Goal: Task Accomplishment & Management: Complete application form

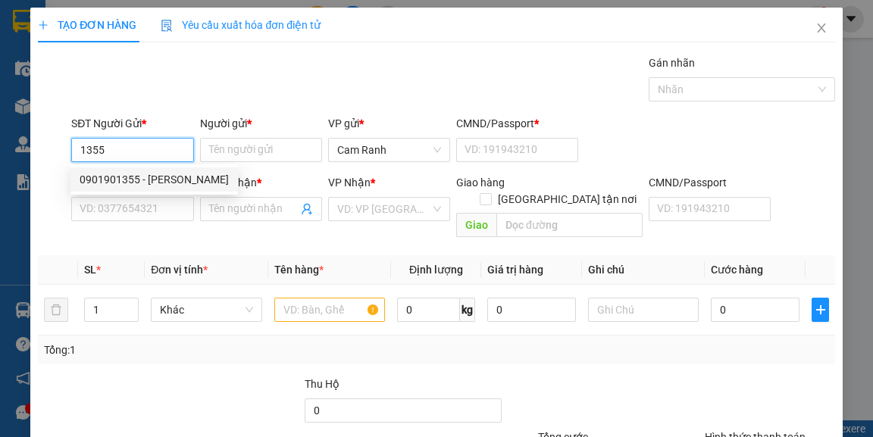
click at [166, 176] on div "0901901355 - [PERSON_NAME]" at bounding box center [154, 179] width 149 height 17
type input "0901901355"
type input "[PERSON_NAME]"
type input "1"
type input "0766676171"
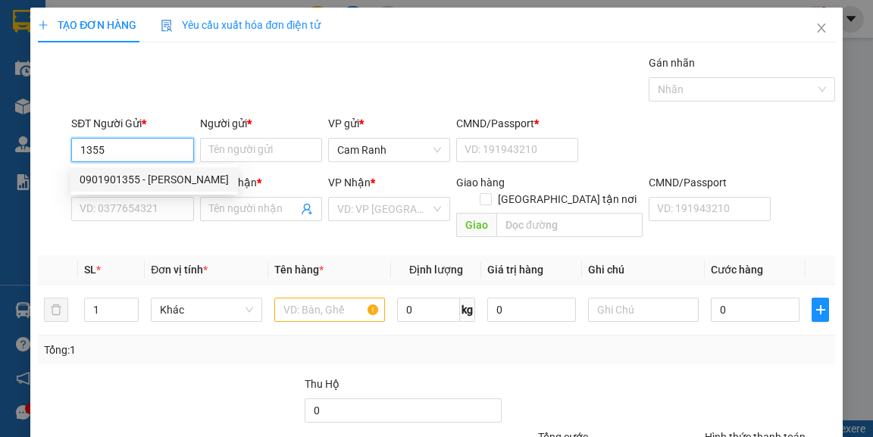
type input "nhựt"
type input "083081000930"
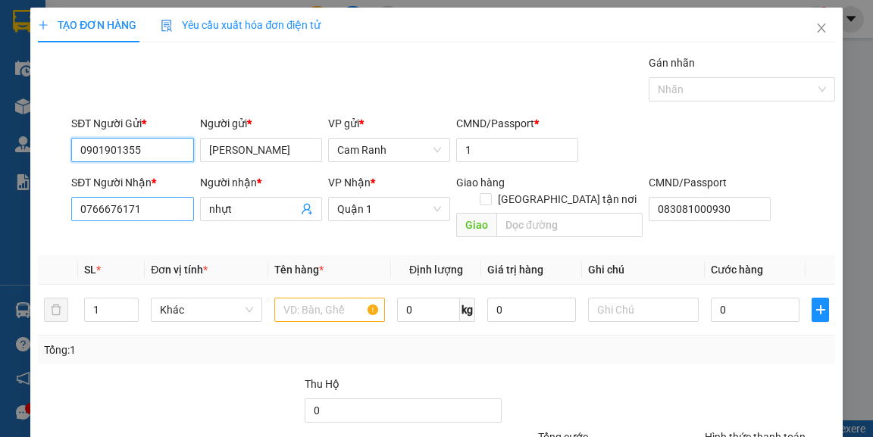
type input "0901901355"
drag, startPoint x: 130, startPoint y: 206, endPoint x: 15, endPoint y: 211, distance: 115.2
click at [17, 212] on div "TẠO ĐƠN HÀNG Yêu cầu xuất hóa đơn điện tử Transit Pickup Surcharge Ids Transit …" at bounding box center [436, 218] width 873 height 437
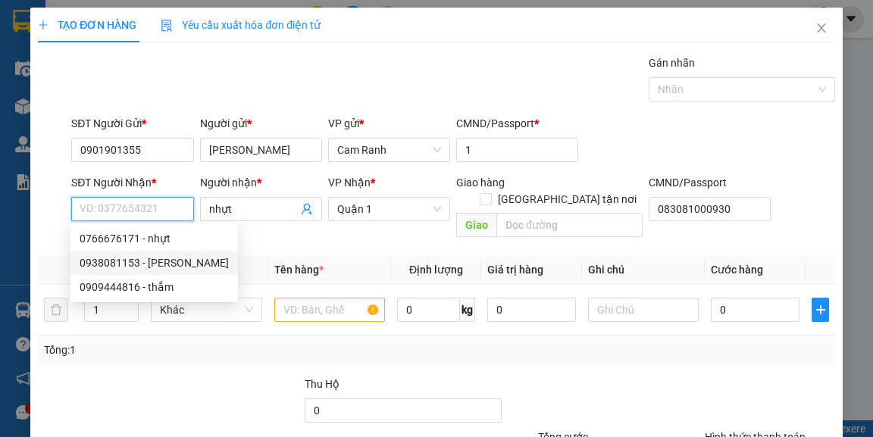
click at [147, 267] on div "0938081153 - [PERSON_NAME]" at bounding box center [154, 263] width 149 height 17
type input "0938081153"
type input "[PERSON_NAME]"
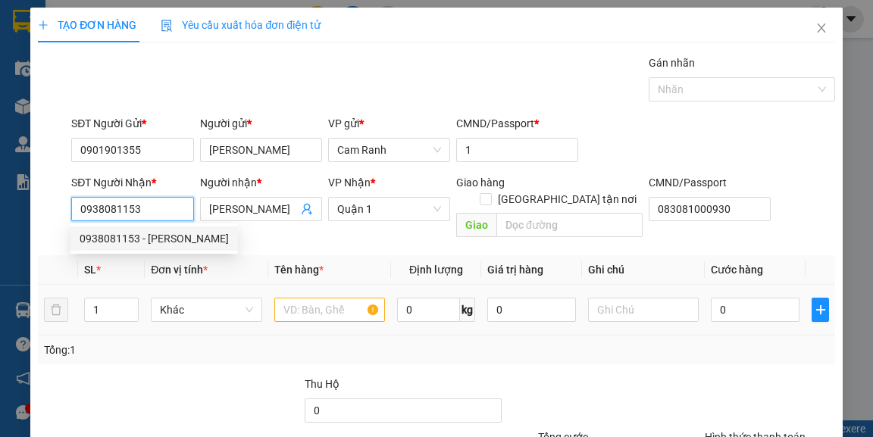
type input "0938081153"
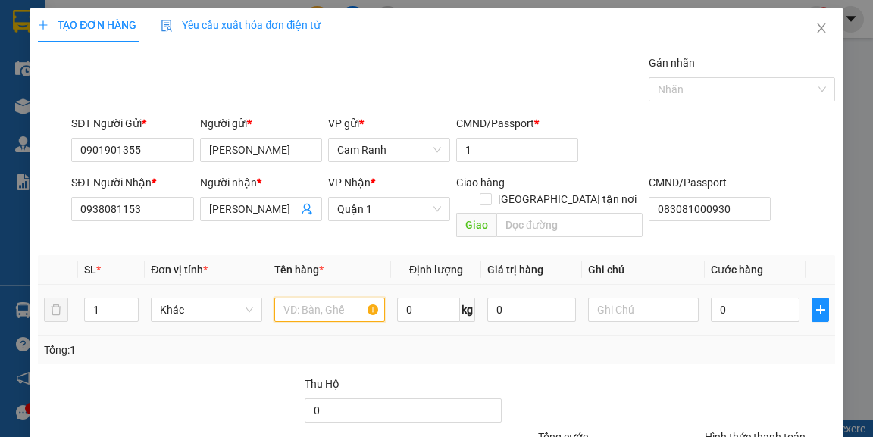
click at [287, 298] on input "text" at bounding box center [329, 310] width 111 height 24
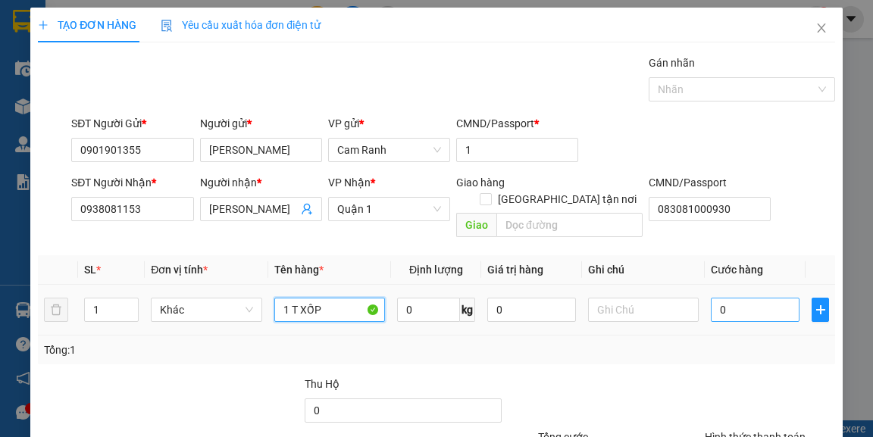
type input "1 T XỐP"
click at [743, 298] on input "0" at bounding box center [754, 310] width 89 height 24
type input "4"
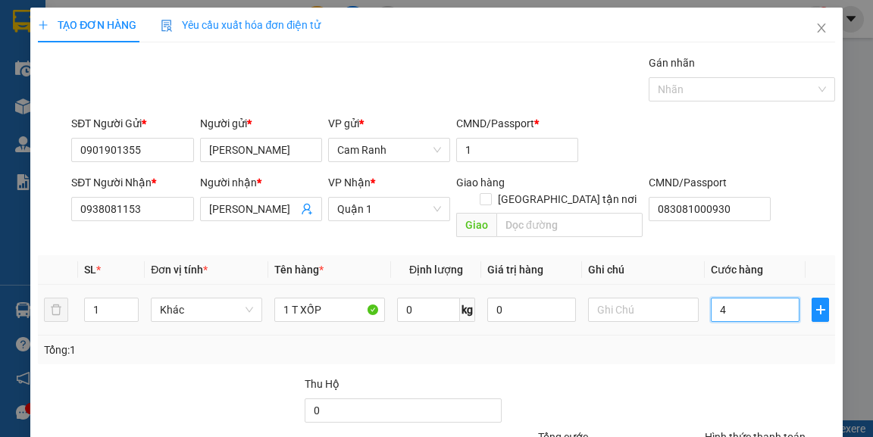
type input "40"
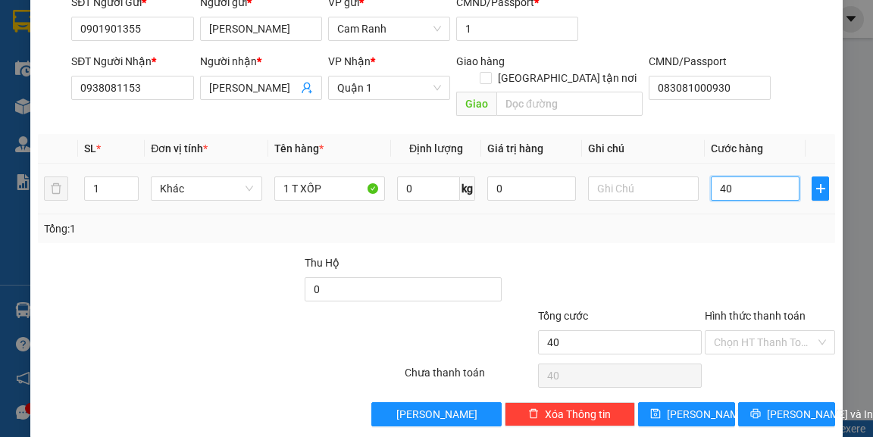
scroll to position [122, 0]
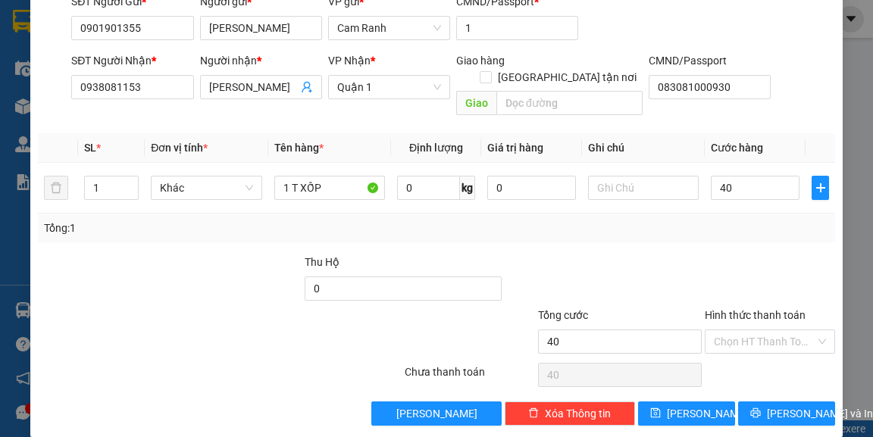
type input "40.000"
click at [757, 336] on div "Hình thức thanh toán Chọn HT Thanh Toán" at bounding box center [769, 333] width 130 height 53
click at [759, 330] on input "Hình thức thanh toán" at bounding box center [764, 341] width 101 height 23
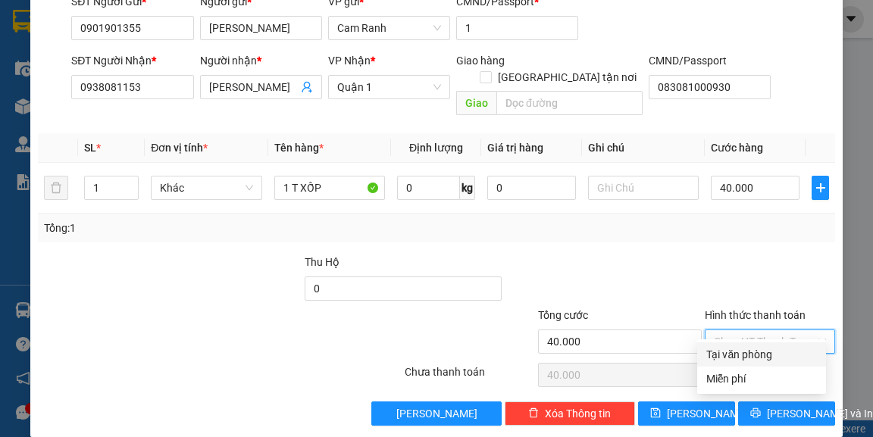
click at [761, 346] on div "Tại văn phòng" at bounding box center [761, 354] width 111 height 17
type input "0"
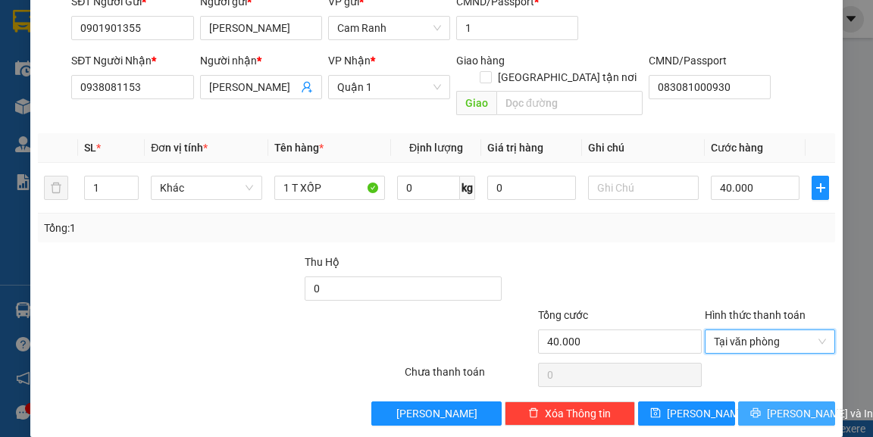
click at [785, 405] on span "[PERSON_NAME] và In" at bounding box center [820, 413] width 106 height 17
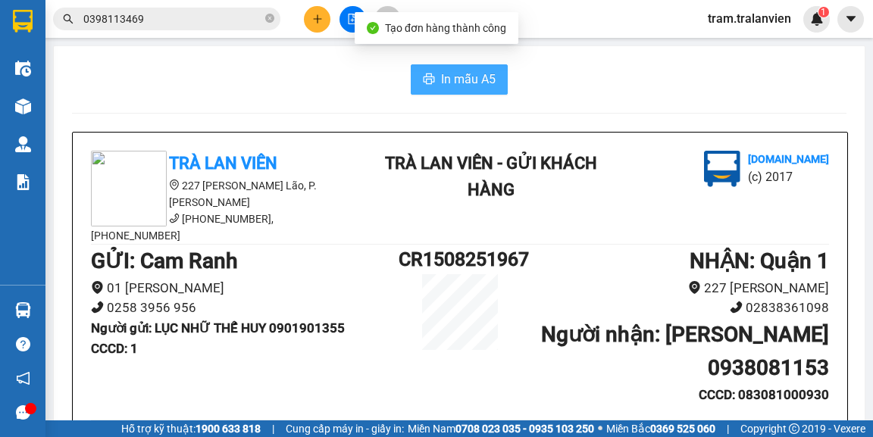
click at [463, 80] on span "In mẫu A5" at bounding box center [468, 79] width 55 height 19
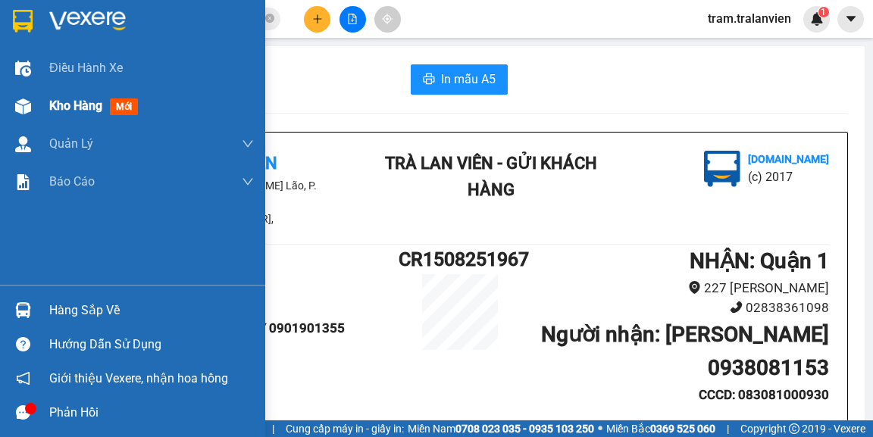
click at [91, 111] on span "Kho hàng" at bounding box center [75, 105] width 53 height 14
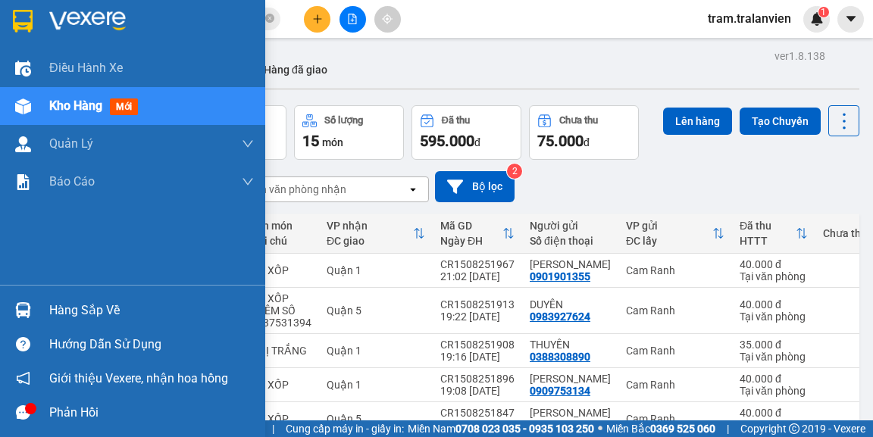
click at [70, 106] on span "Kho hàng" at bounding box center [75, 105] width 53 height 14
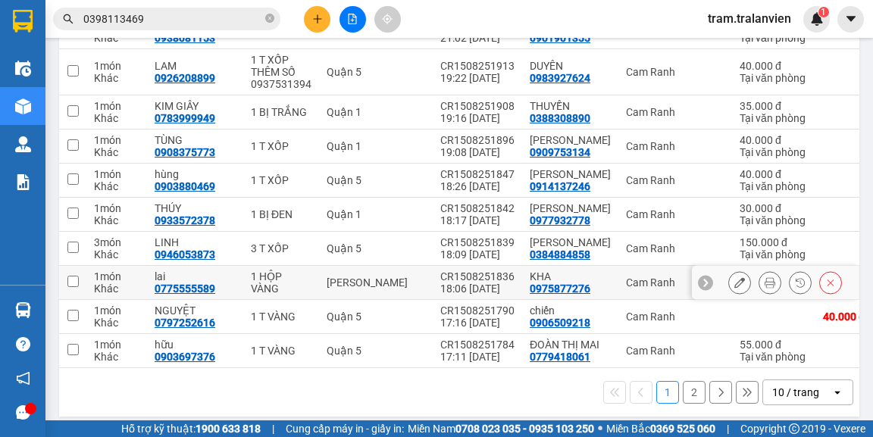
scroll to position [324, 0]
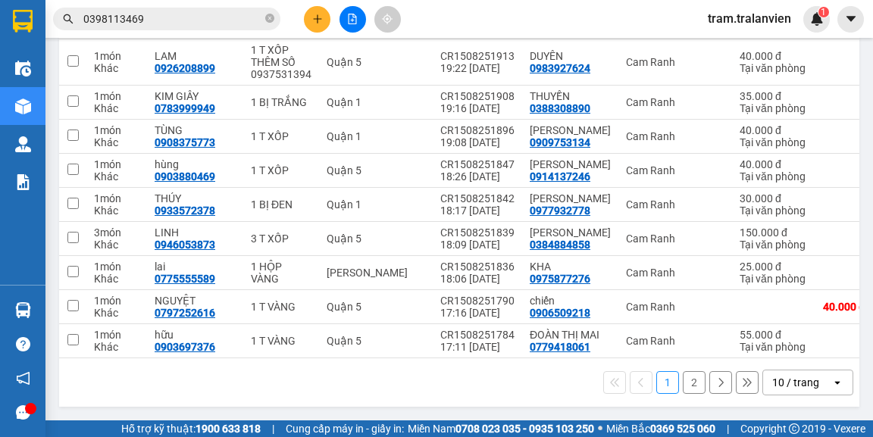
click at [684, 382] on button "2" at bounding box center [693, 382] width 23 height 23
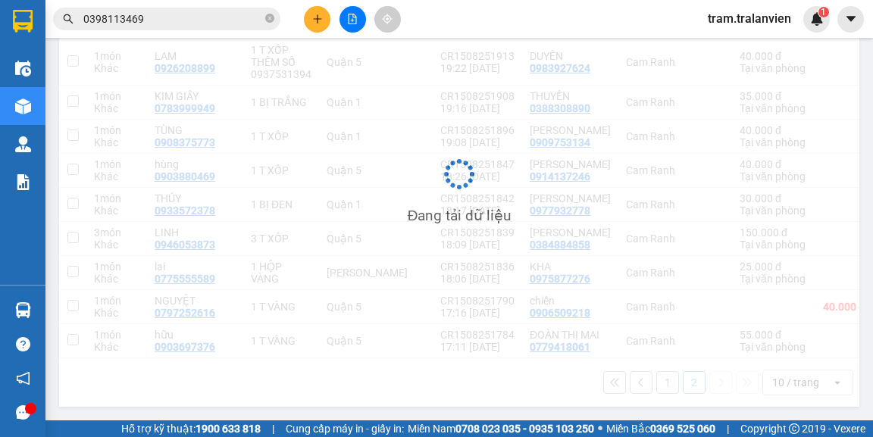
scroll to position [70, 0]
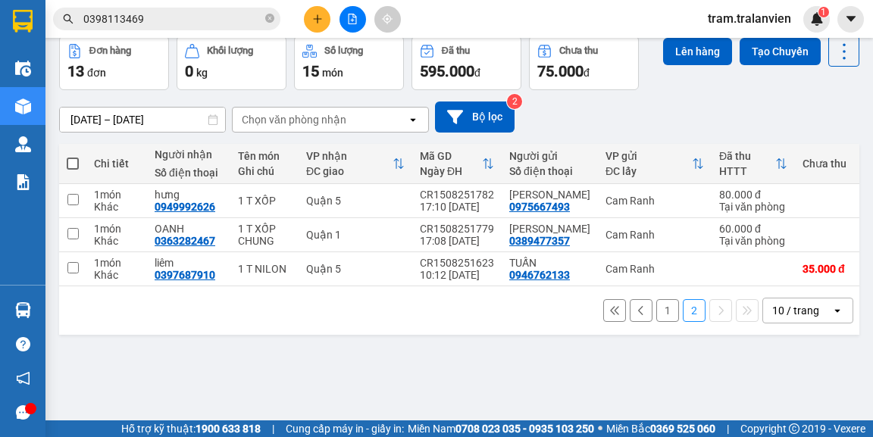
click at [664, 322] on button "1" at bounding box center [667, 310] width 23 height 23
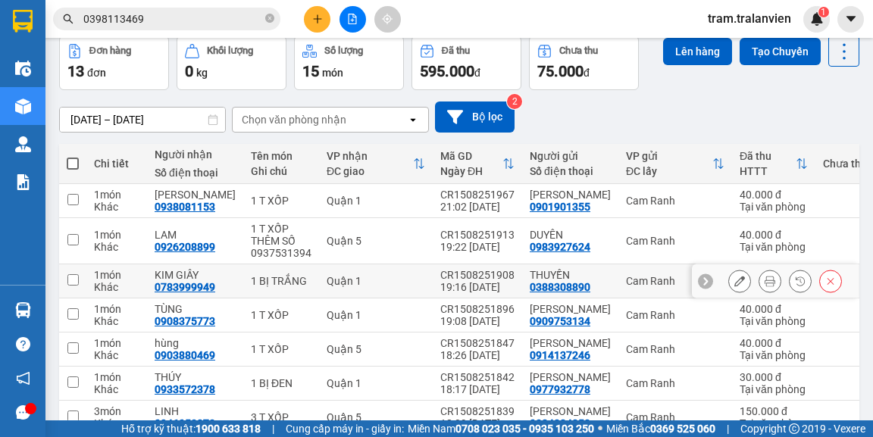
scroll to position [324, 0]
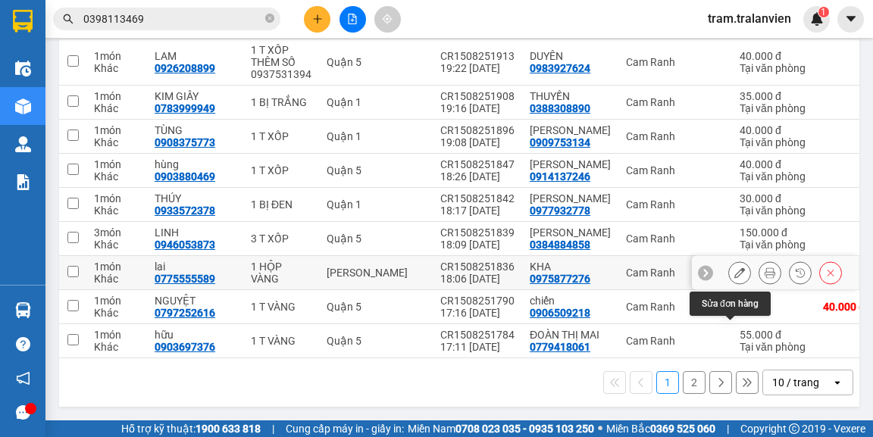
click at [734, 267] on icon at bounding box center [739, 272] width 11 height 11
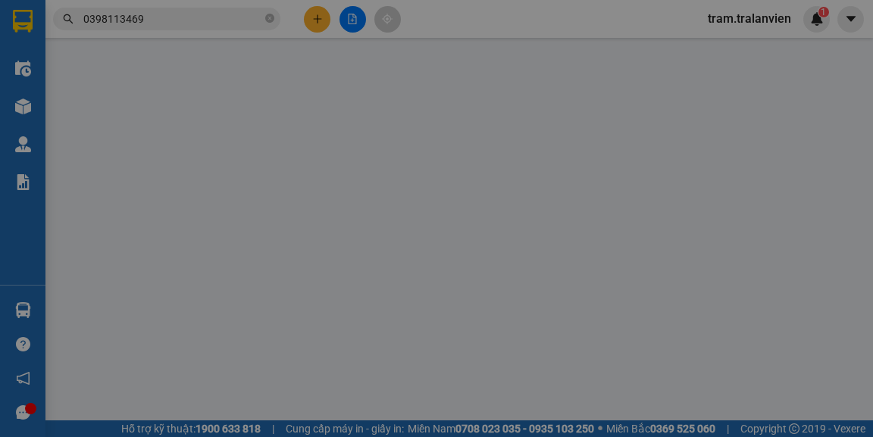
type input "0975877276"
type input "KHA"
type input "056085005935"
type input "0775555589"
type input "lai"
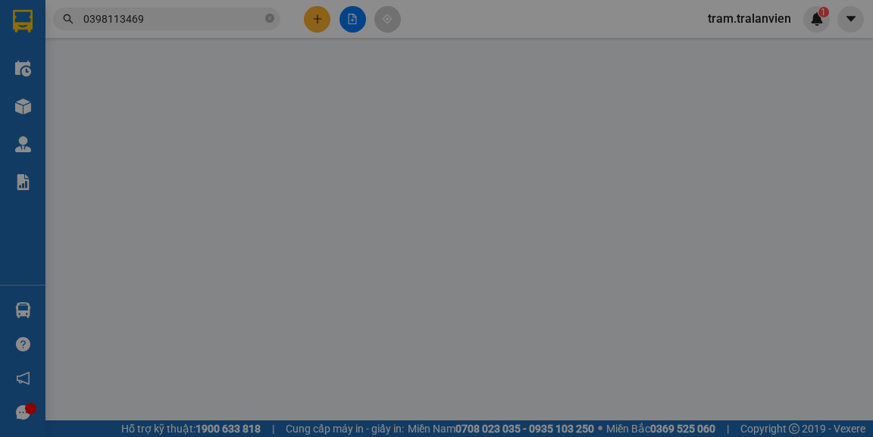
type input "25.000"
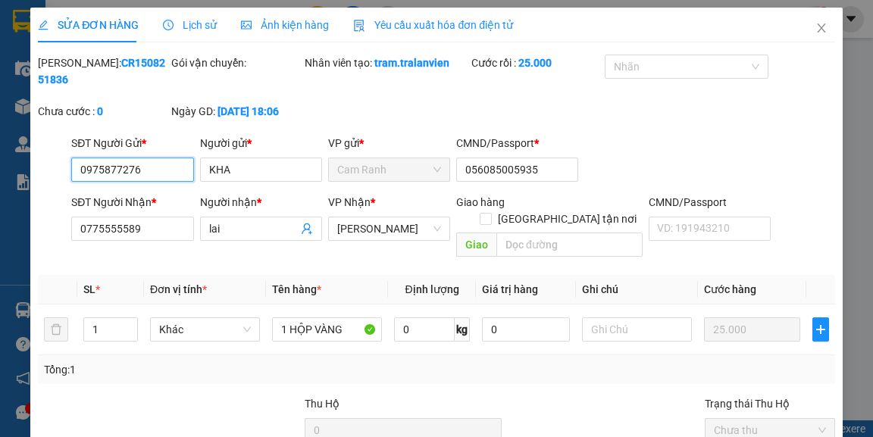
scroll to position [142, 0]
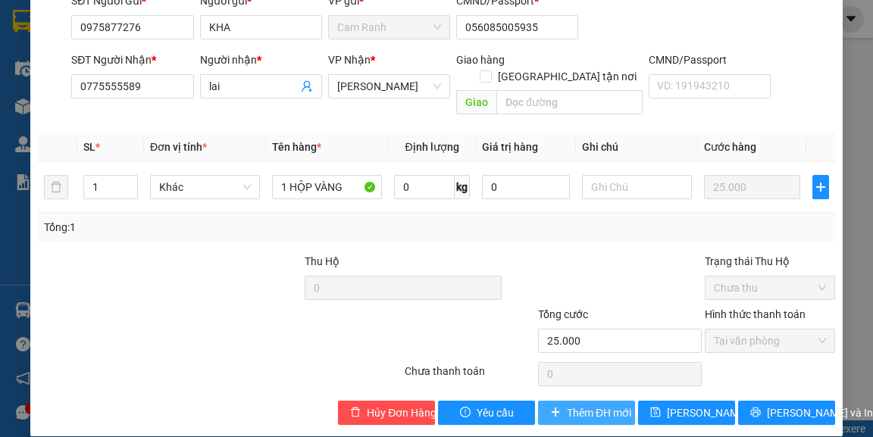
click at [582, 404] on span "Thêm ĐH mới" at bounding box center [599, 412] width 64 height 17
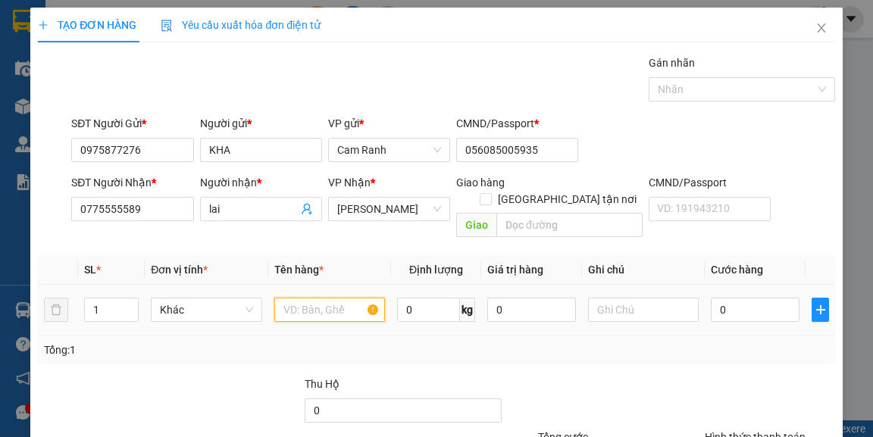
click at [301, 298] on input "text" at bounding box center [329, 310] width 111 height 24
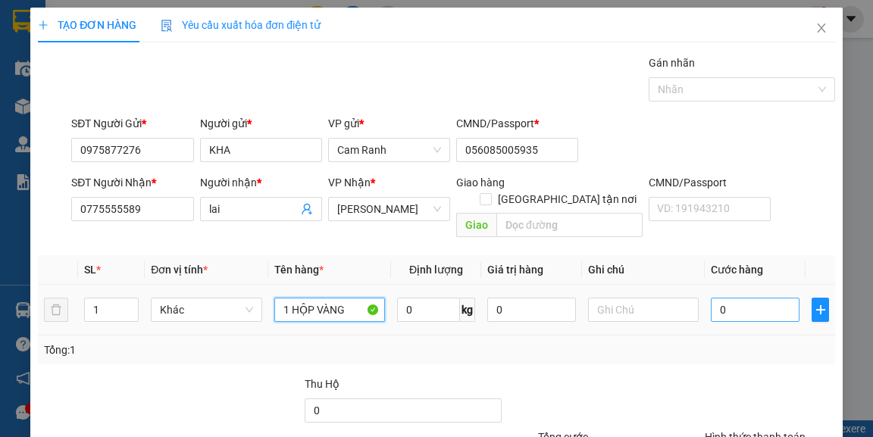
type input "1 HỘP VÀNG"
click at [748, 298] on input "0" at bounding box center [754, 310] width 89 height 24
type input "2"
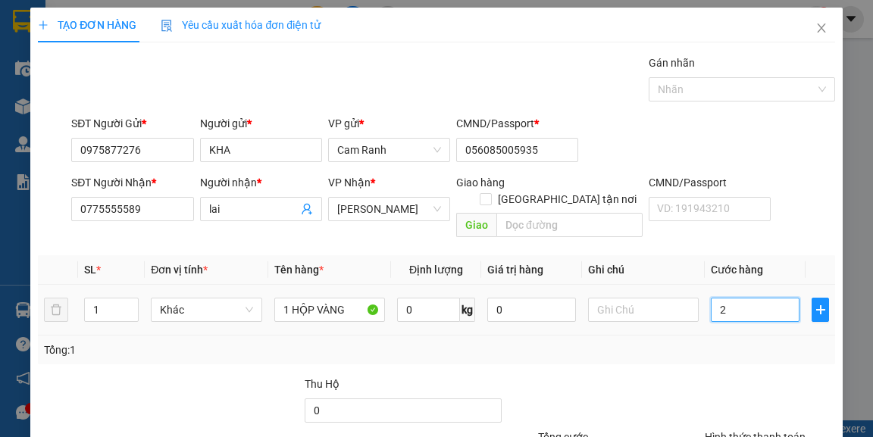
type input "25"
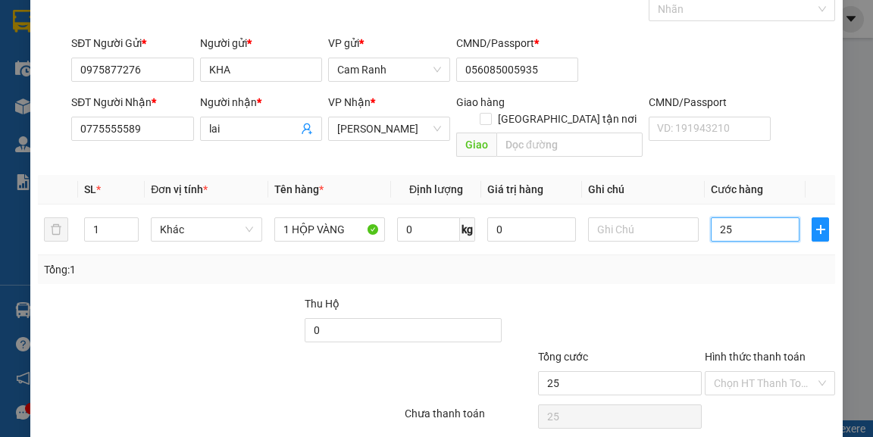
scroll to position [61, 0]
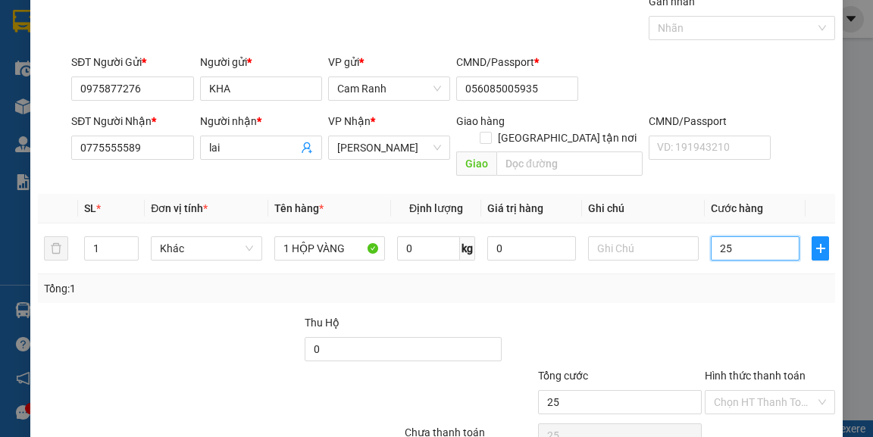
type input "2"
type input "20"
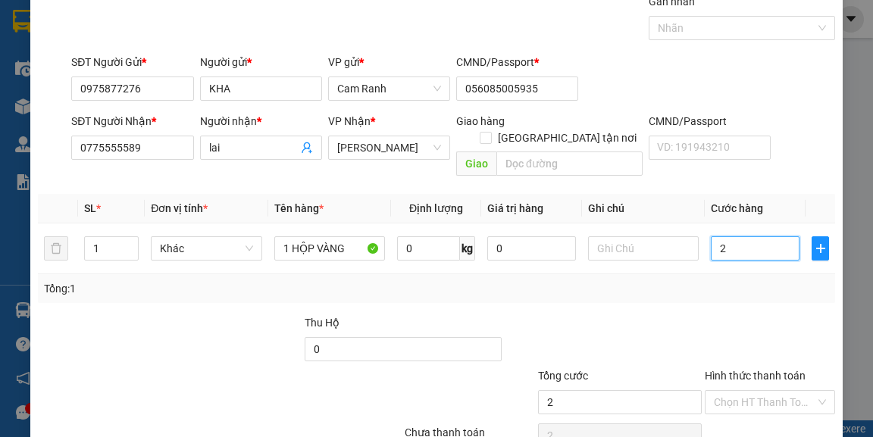
type input "20"
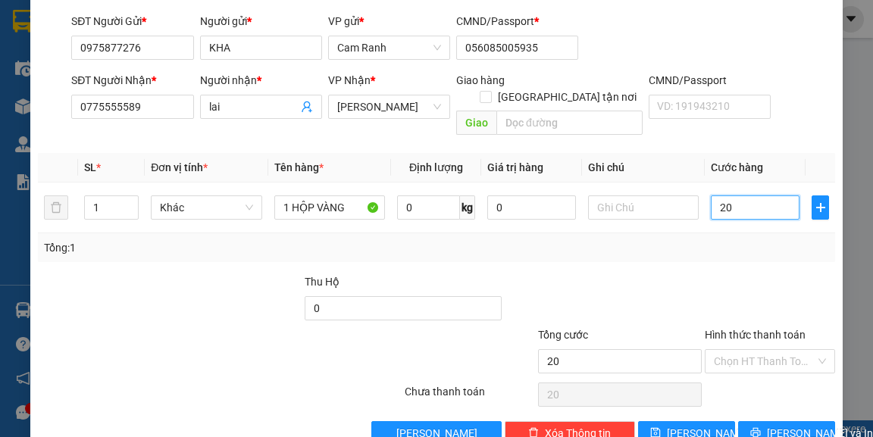
scroll to position [122, 0]
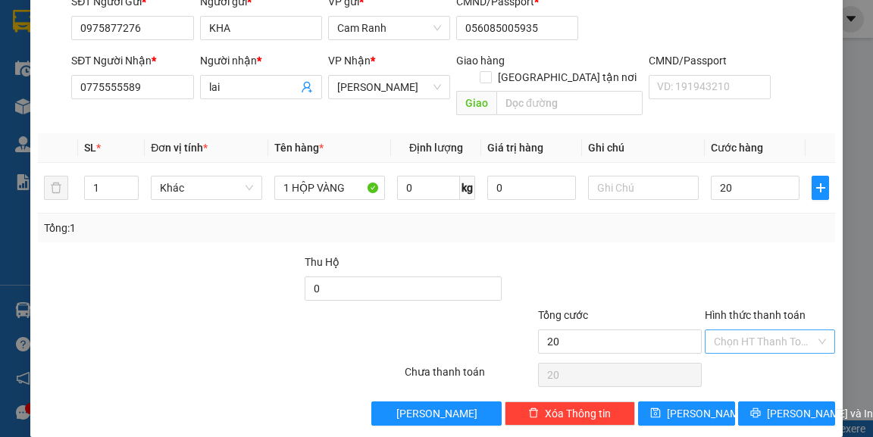
type input "20.000"
click at [748, 330] on input "Hình thức thanh toán" at bounding box center [764, 341] width 101 height 23
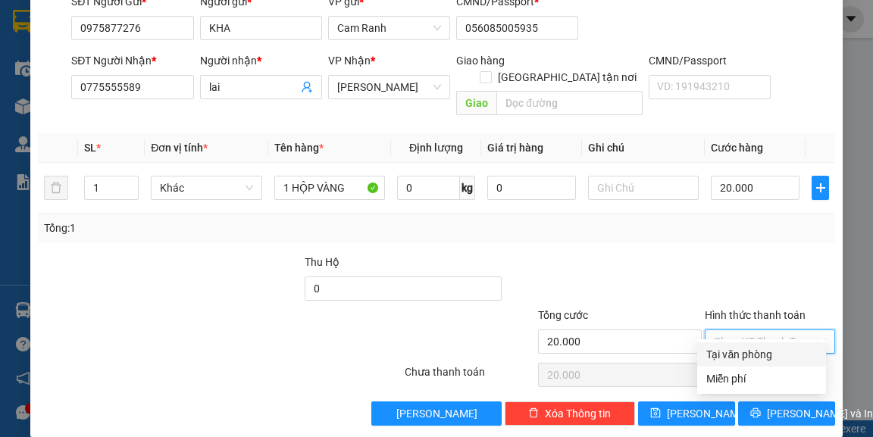
click at [763, 358] on div "Tại văn phòng" at bounding box center [761, 354] width 111 height 17
type input "0"
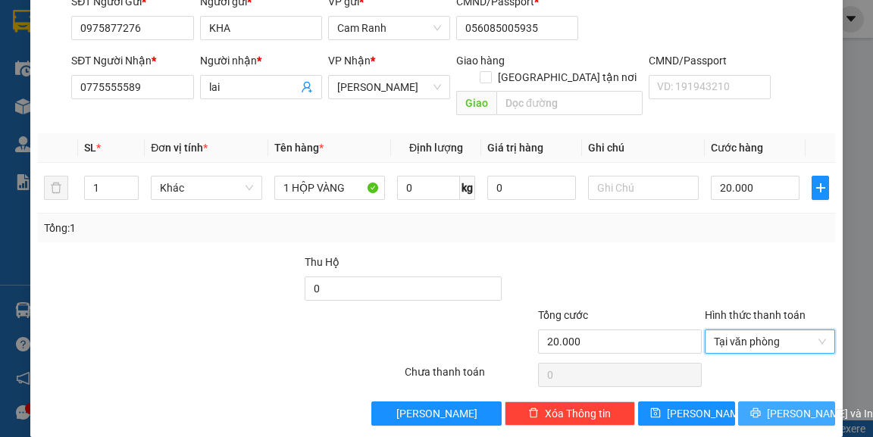
click at [788, 405] on span "[PERSON_NAME] và In" at bounding box center [820, 413] width 106 height 17
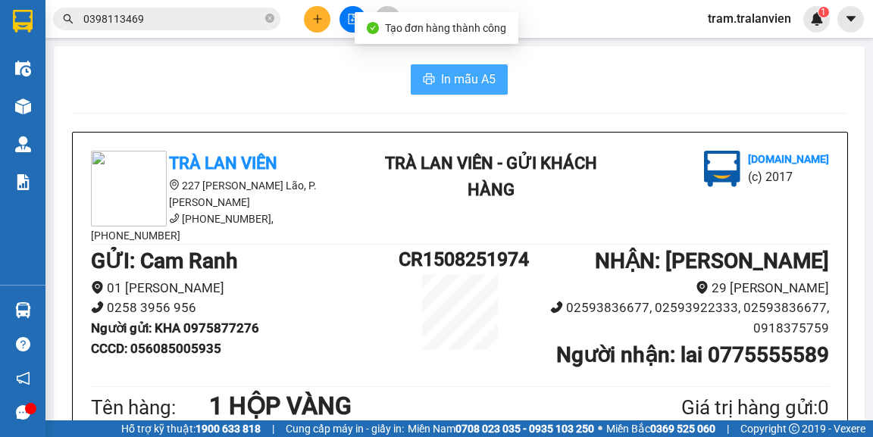
click at [493, 87] on button "In mẫu A5" at bounding box center [459, 79] width 97 height 30
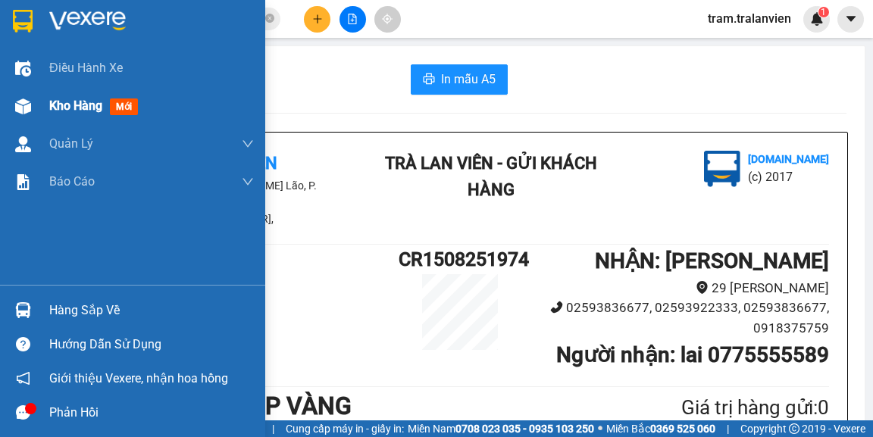
click at [56, 103] on span "Kho hàng" at bounding box center [75, 105] width 53 height 14
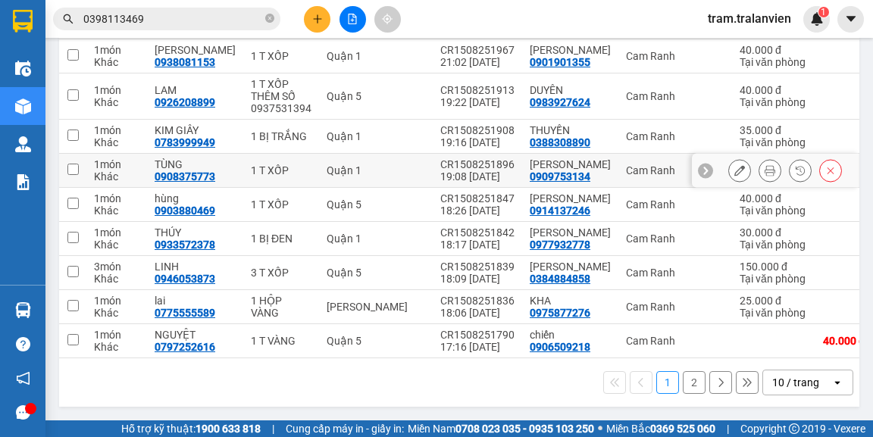
scroll to position [312, 0]
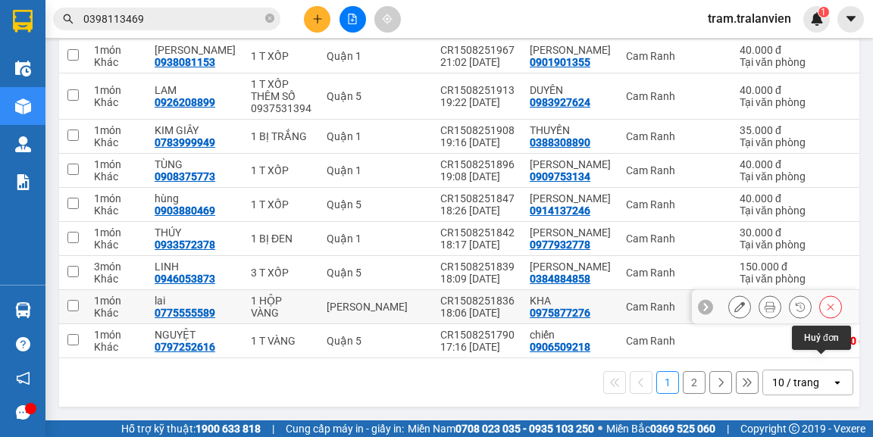
click at [825, 301] on icon at bounding box center [830, 306] width 11 height 11
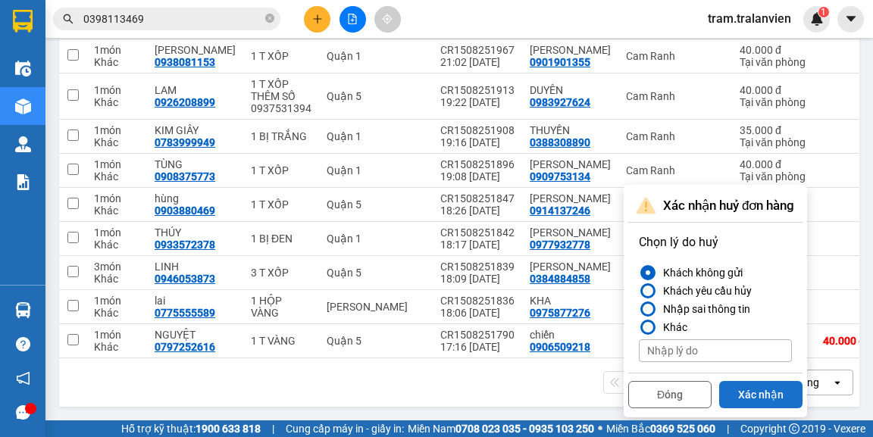
click at [766, 381] on button "Xác nhận" at bounding box center [760, 394] width 83 height 27
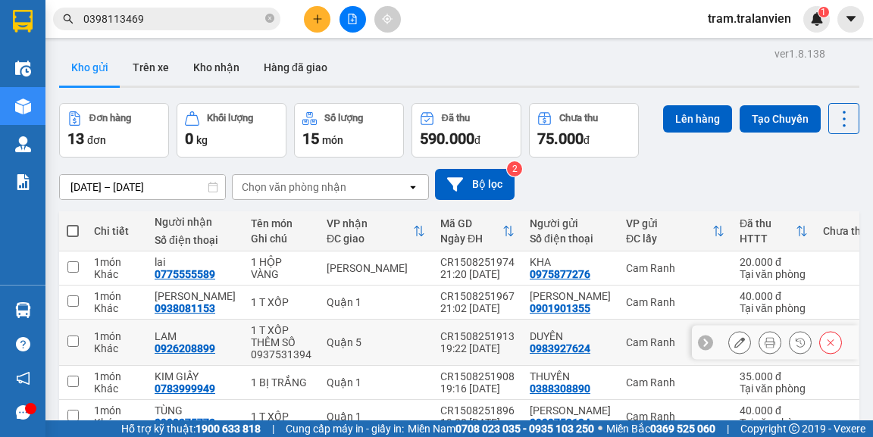
scroll to position [0, 0]
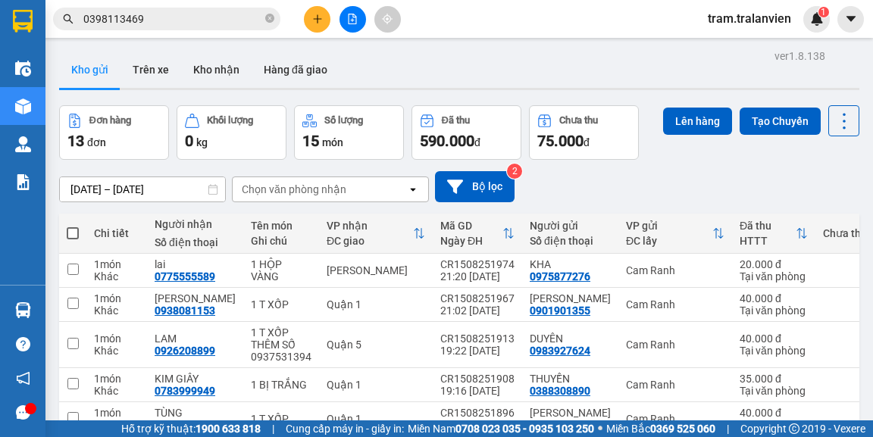
click at [480, 136] on span "đ" at bounding box center [477, 142] width 6 height 12
click at [185, 14] on input "0398113469" at bounding box center [172, 19] width 179 height 17
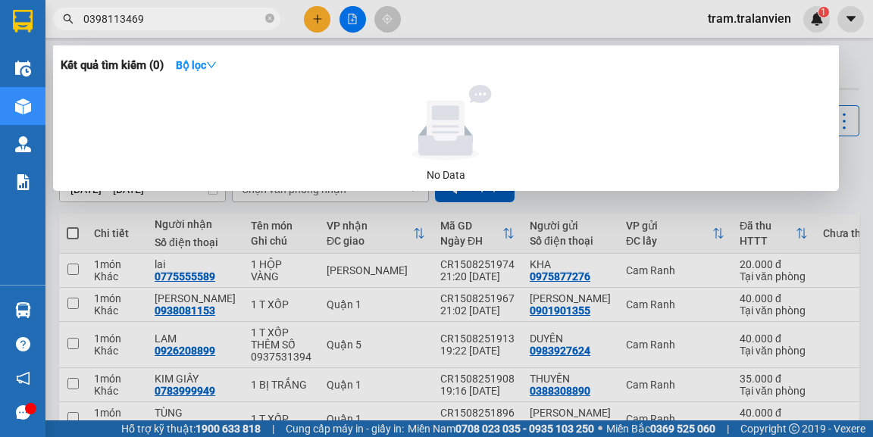
paste input "0903155563"
type input "03981134690903155563"
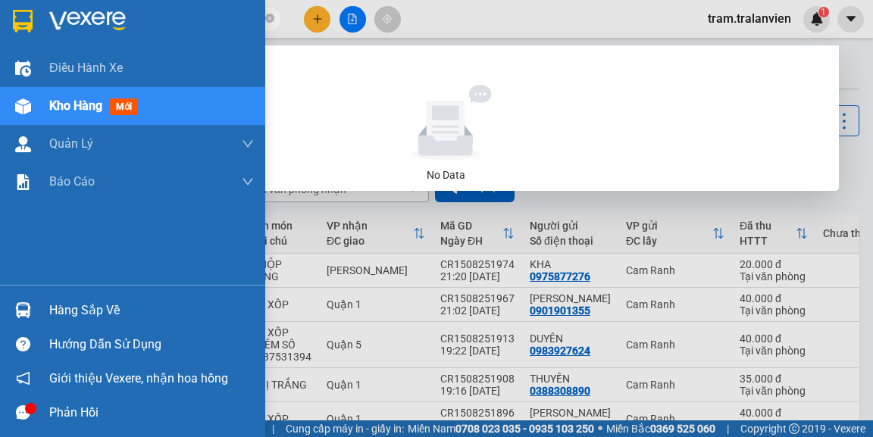
click at [92, 103] on span "Kho hàng" at bounding box center [75, 105] width 53 height 14
click at [79, 108] on span "Kho hàng" at bounding box center [75, 105] width 53 height 14
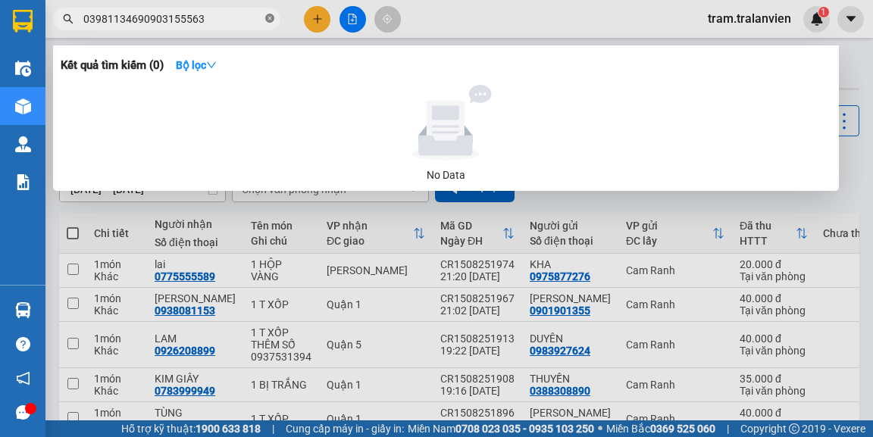
click at [269, 17] on icon "close-circle" at bounding box center [269, 18] width 9 height 9
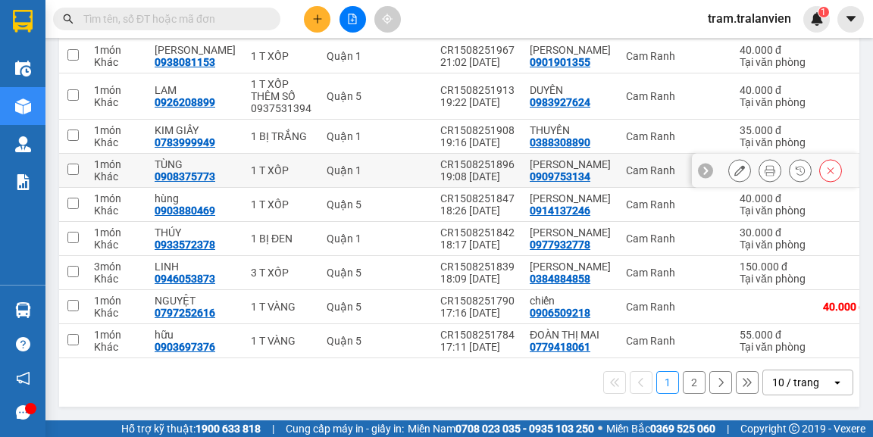
scroll to position [324, 0]
click at [685, 387] on button "2" at bounding box center [693, 382] width 23 height 23
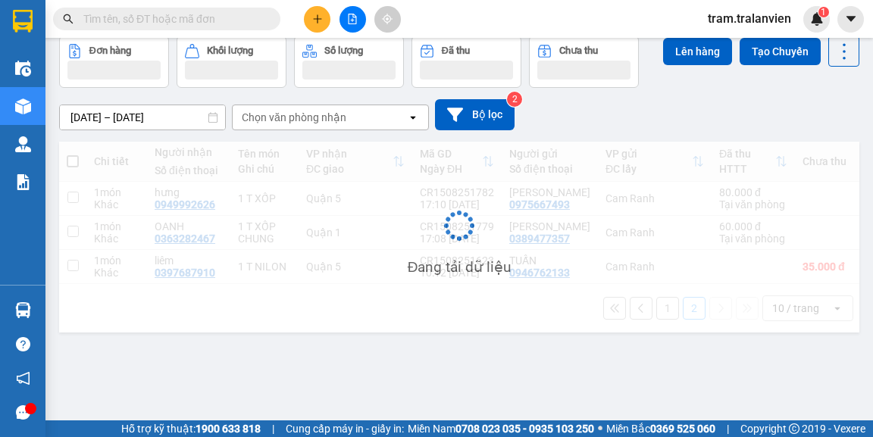
scroll to position [70, 0]
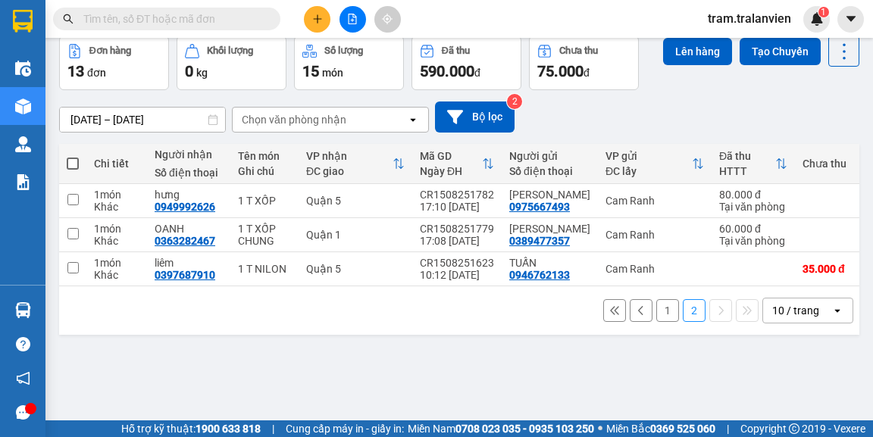
click at [657, 322] on button "1" at bounding box center [667, 310] width 23 height 23
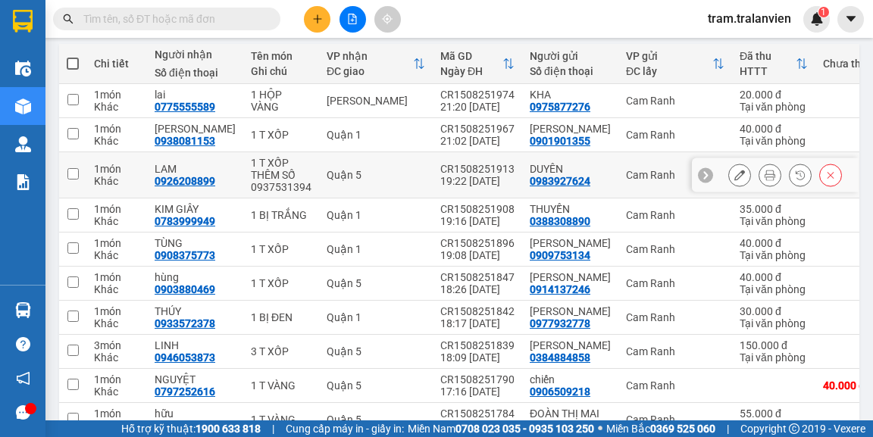
scroll to position [324, 0]
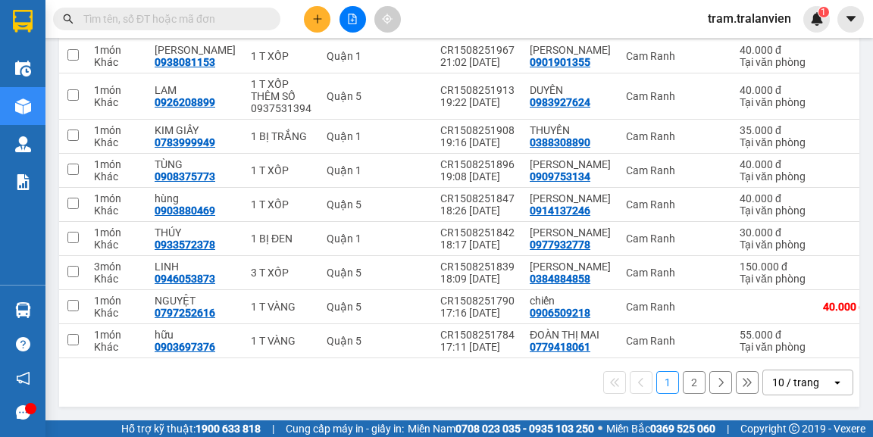
click at [682, 387] on button "2" at bounding box center [693, 382] width 23 height 23
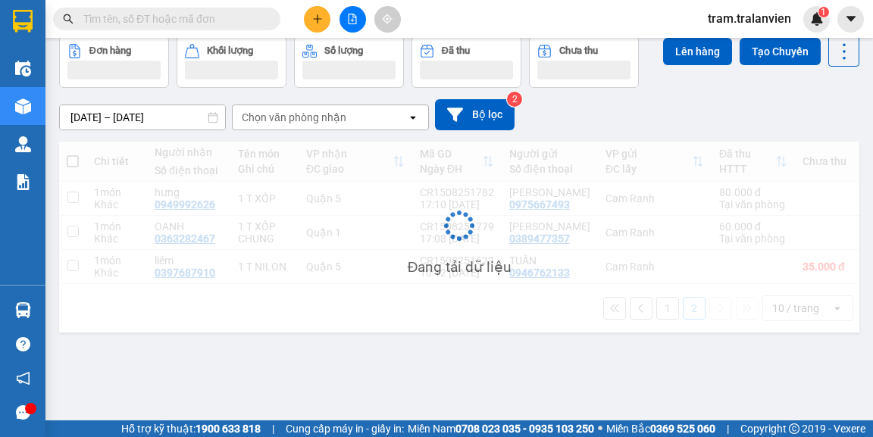
scroll to position [70, 0]
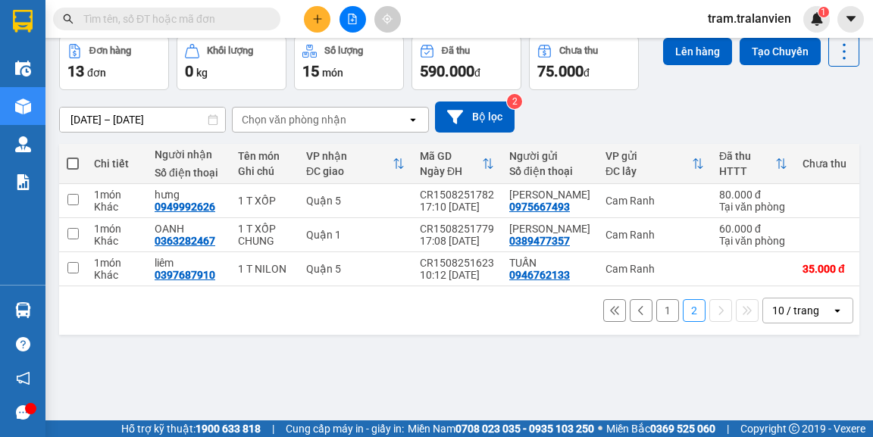
click at [645, 323] on div "1 2 10 / trang open" at bounding box center [459, 311] width 788 height 26
click at [656, 322] on button "1" at bounding box center [667, 310] width 23 height 23
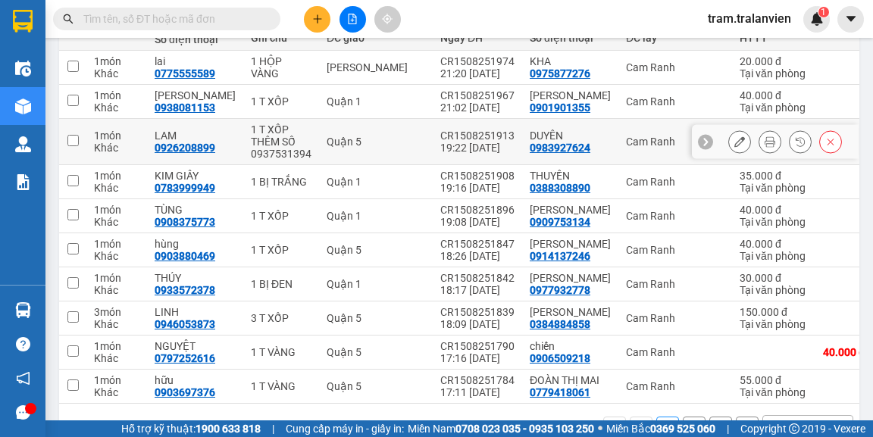
scroll to position [142, 0]
